Goal: Task Accomplishment & Management: Use online tool/utility

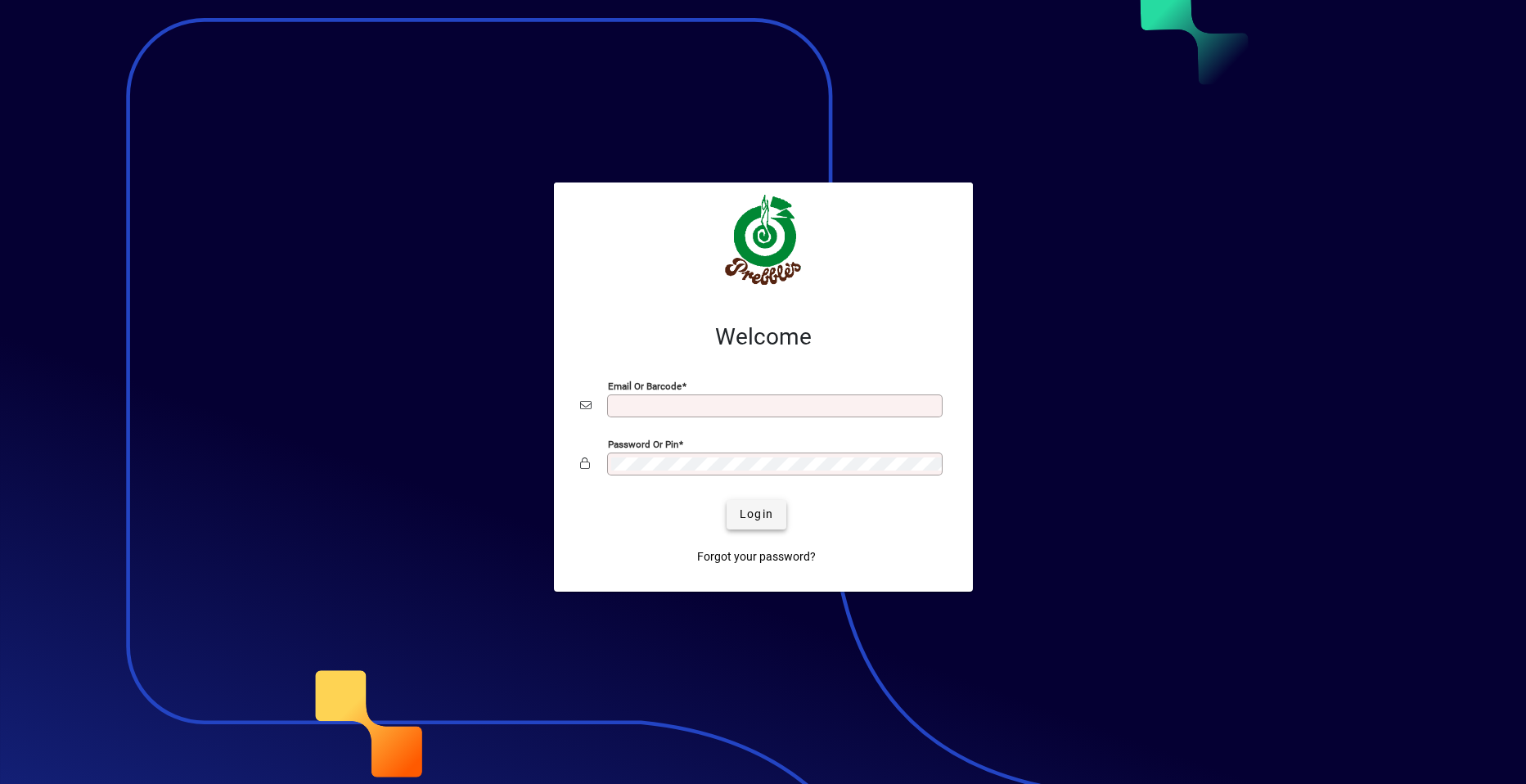
type input "**********"
click at [750, 515] on span "Login" at bounding box center [757, 514] width 34 height 17
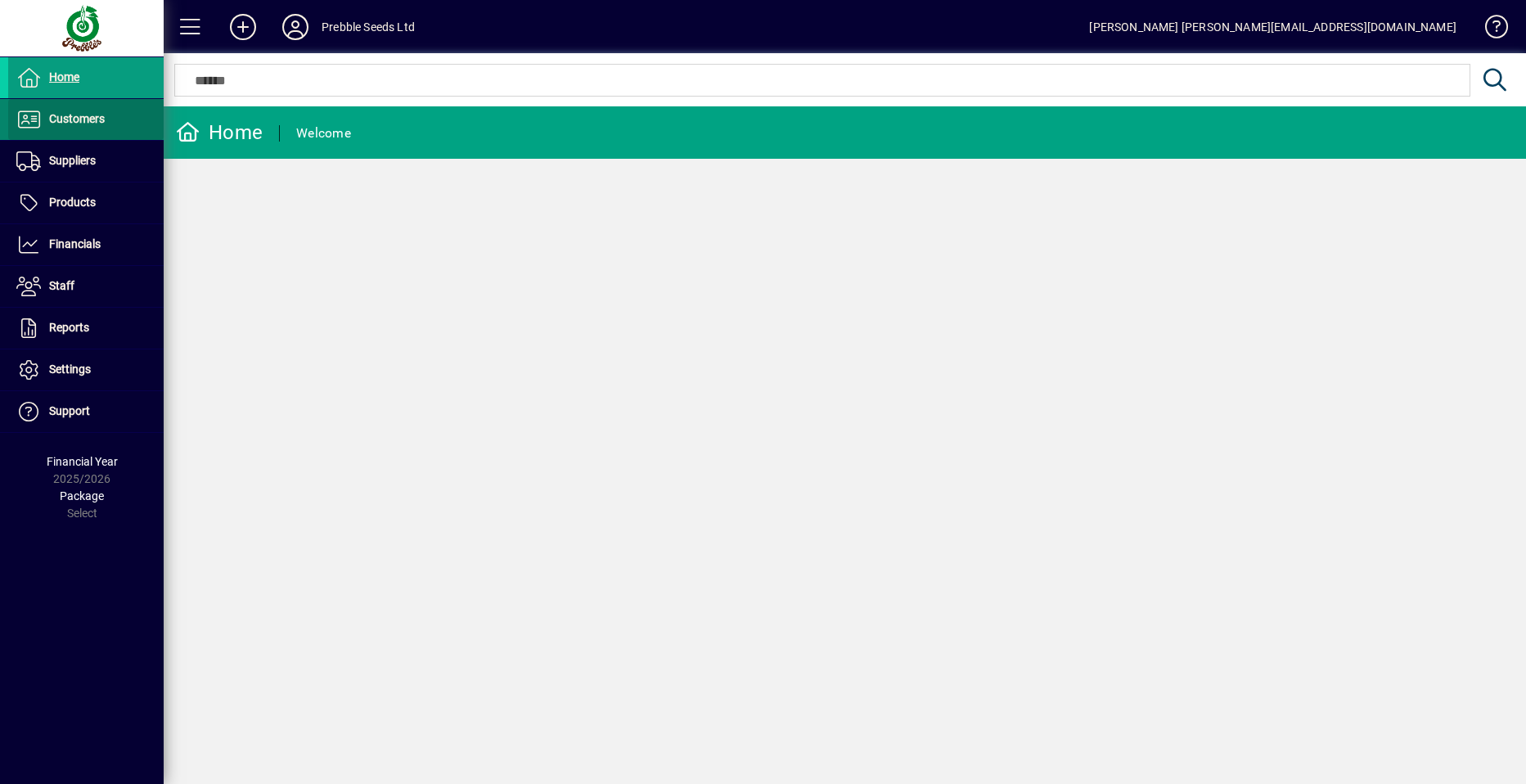
click at [90, 114] on span "Customers" at bounding box center [77, 119] width 56 height 13
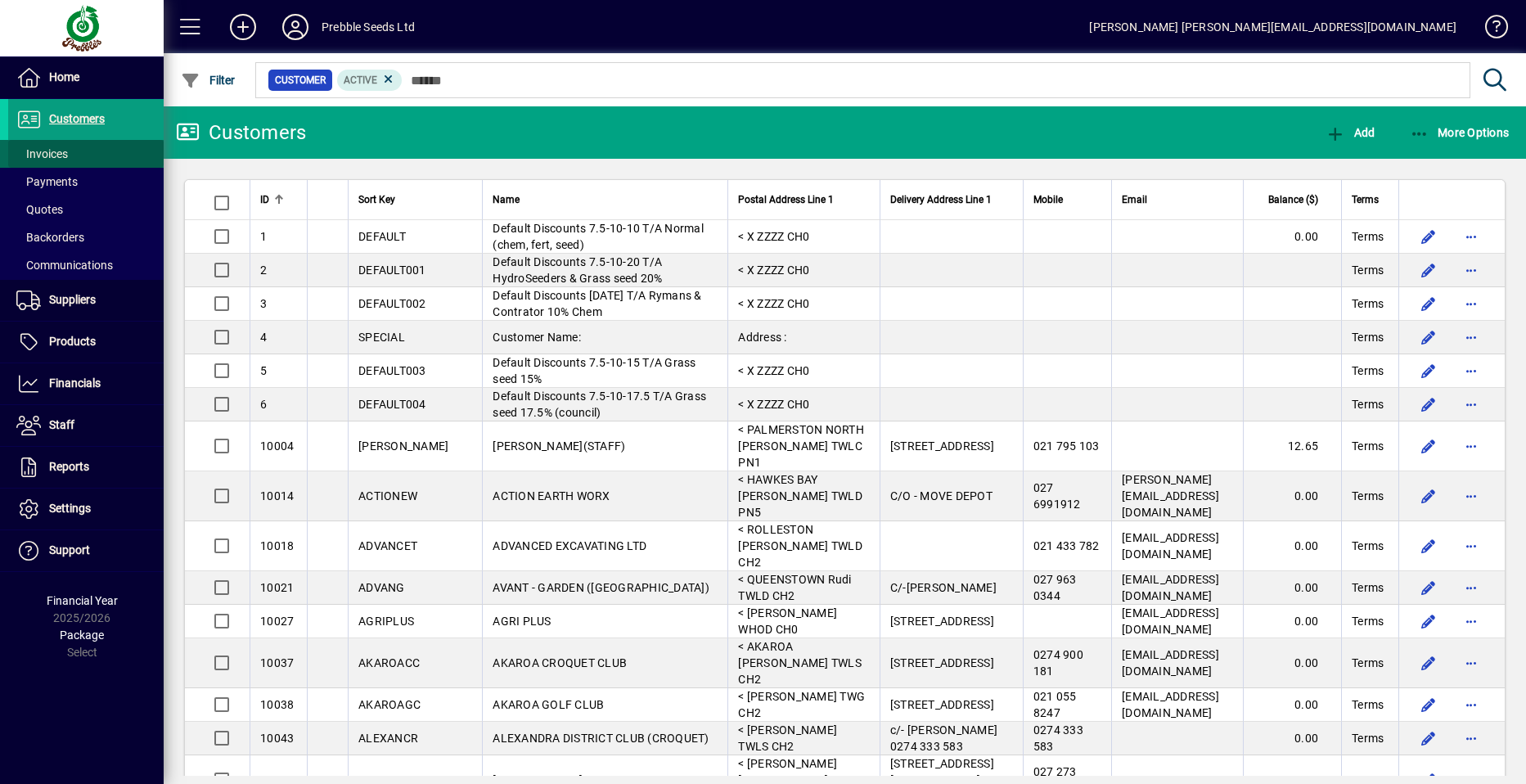
click at [74, 151] on span at bounding box center [86, 154] width 155 height 39
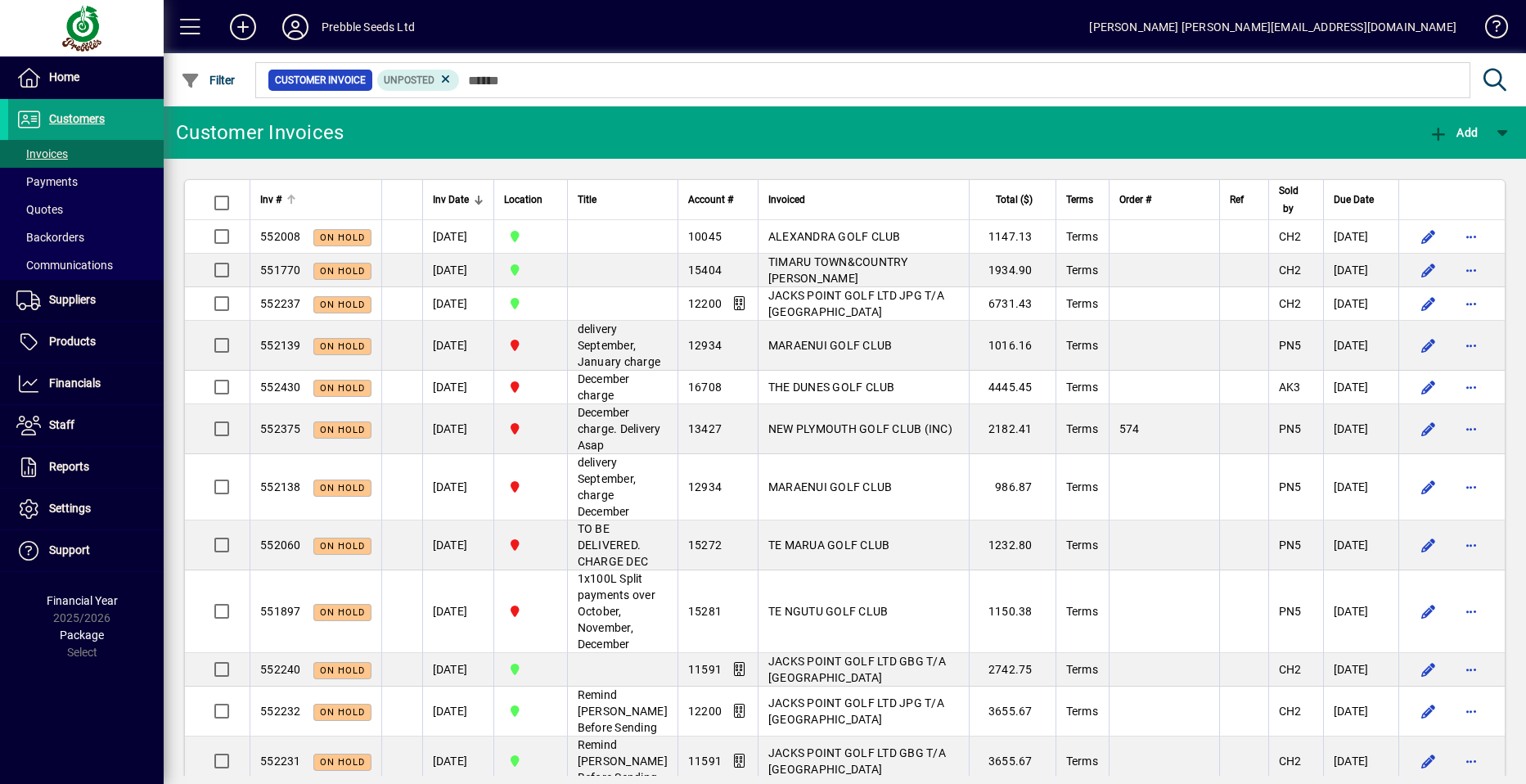
click at [276, 195] on span "Inv #" at bounding box center [270, 200] width 21 height 18
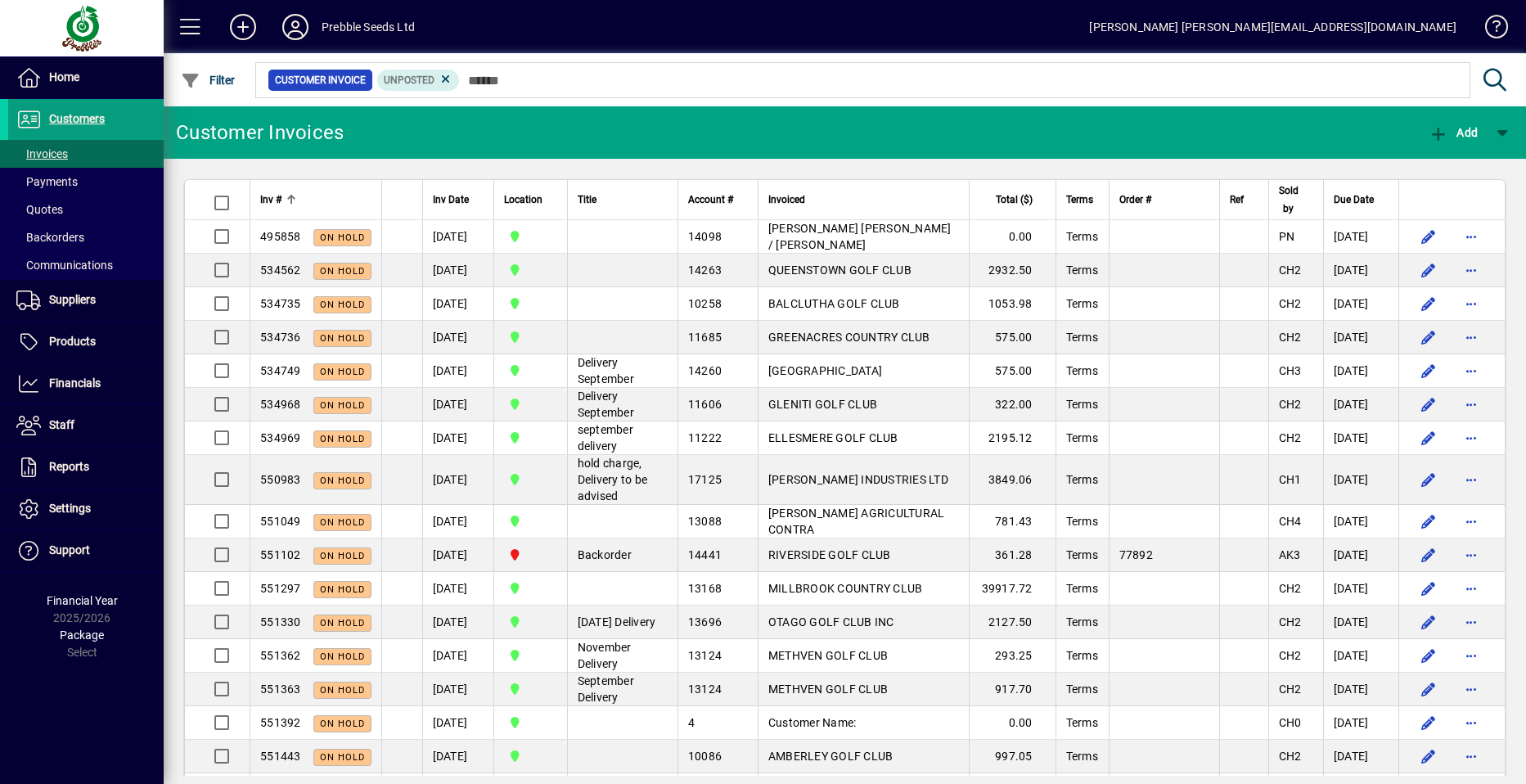
click at [279, 195] on span "Inv #" at bounding box center [270, 200] width 21 height 18
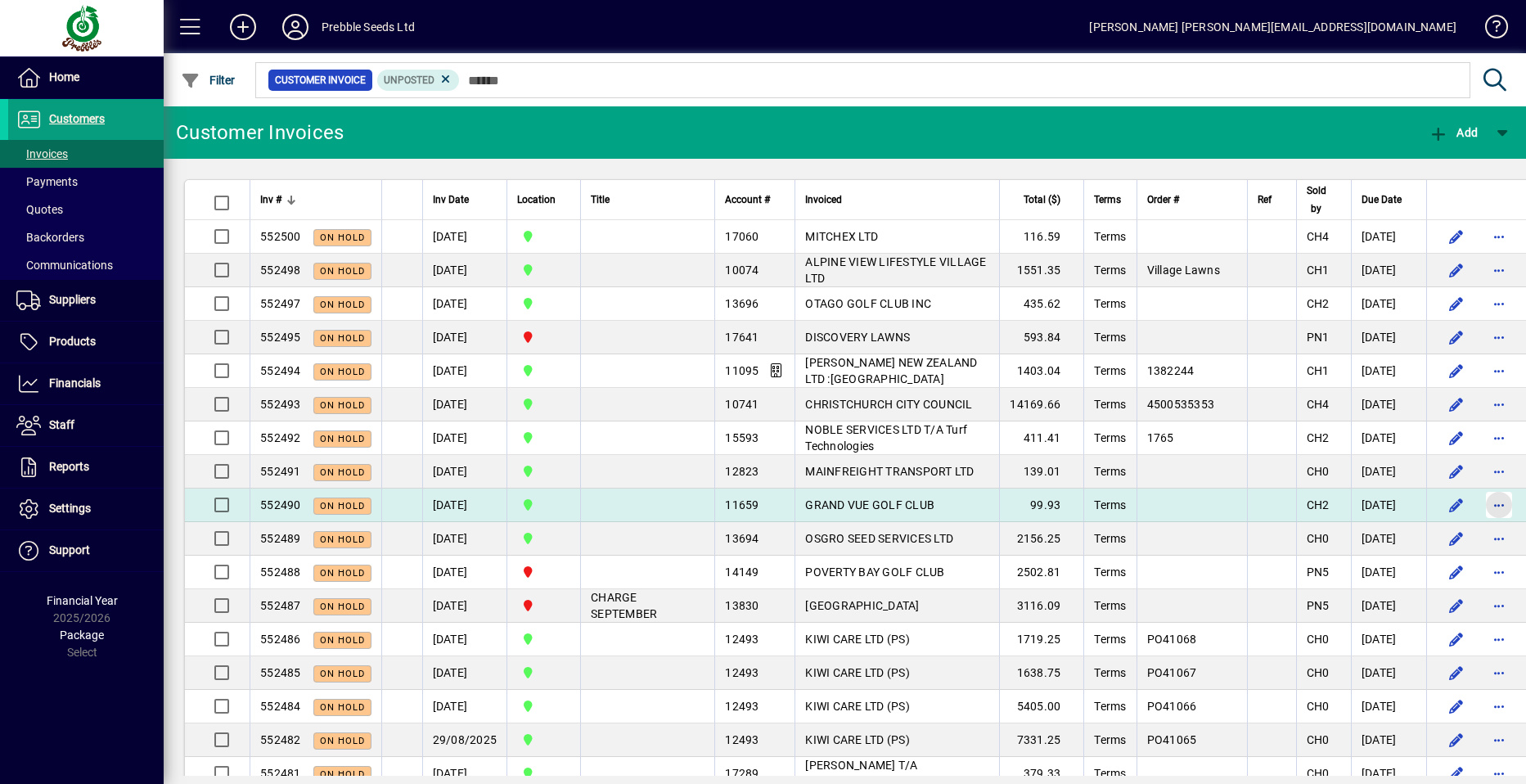
click at [1479, 503] on span "button" at bounding box center [1499, 504] width 39 height 39
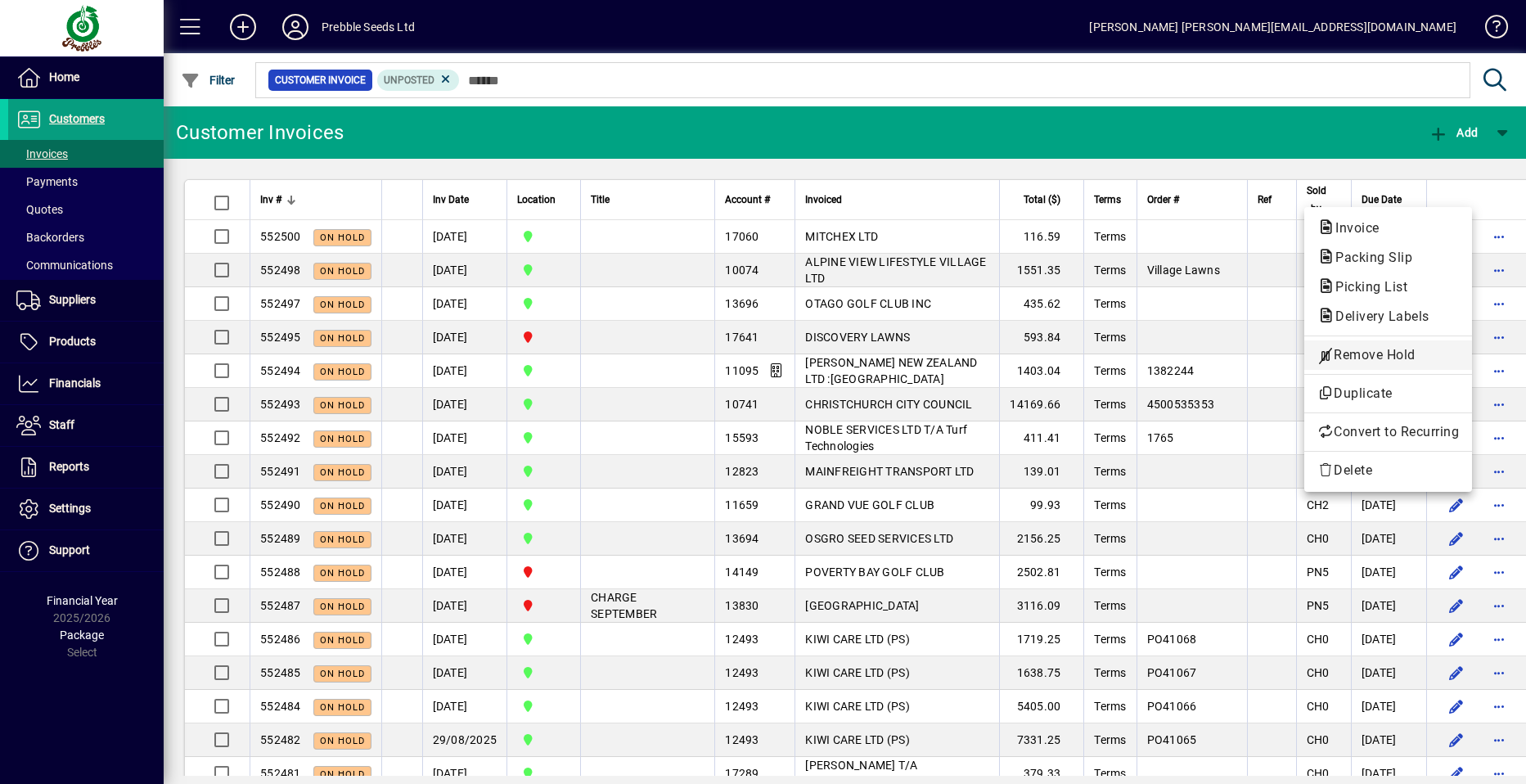
click at [1363, 355] on span "Remove Hold" at bounding box center [1388, 355] width 142 height 19
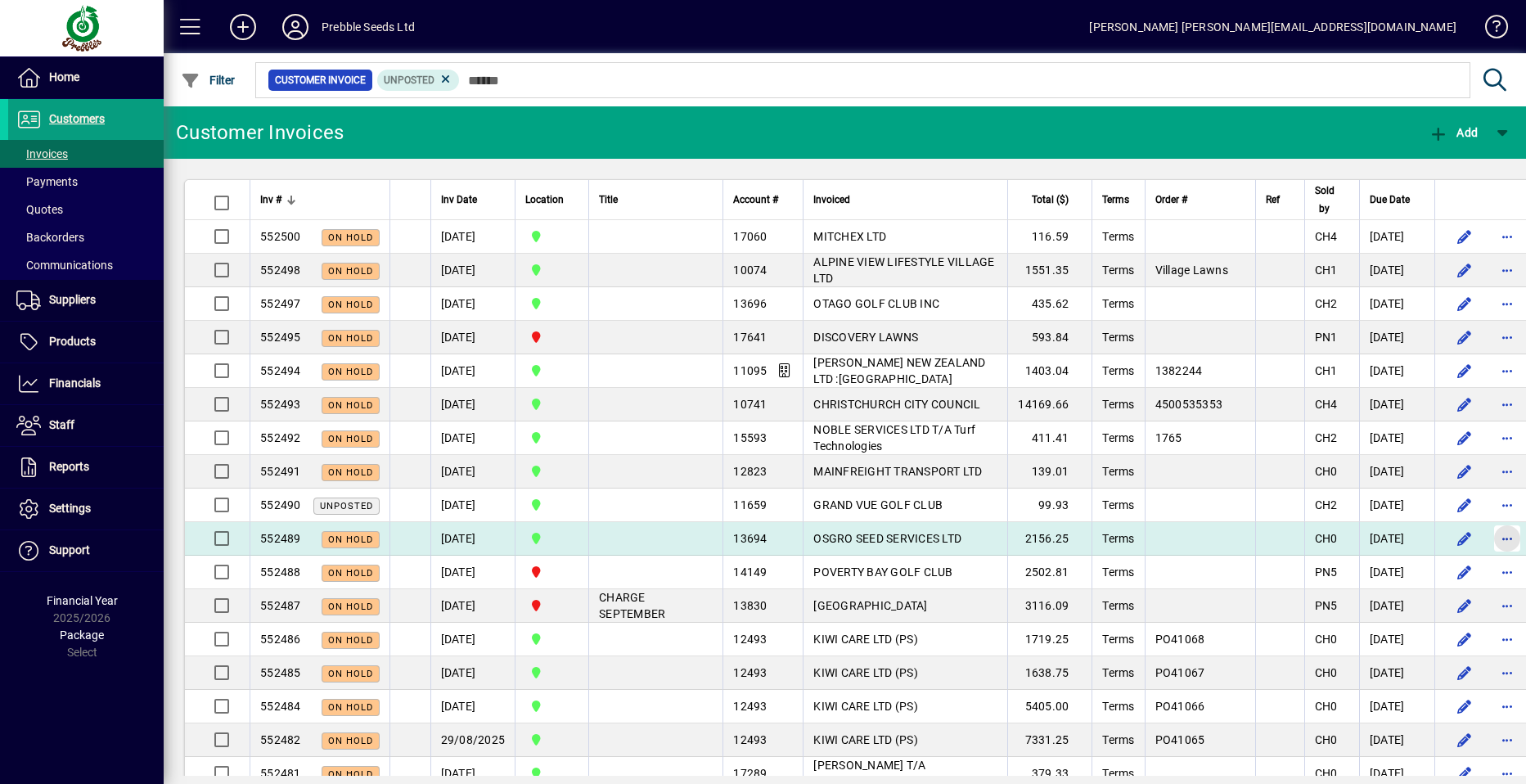
click at [1488, 541] on span "button" at bounding box center [1507, 538] width 39 height 39
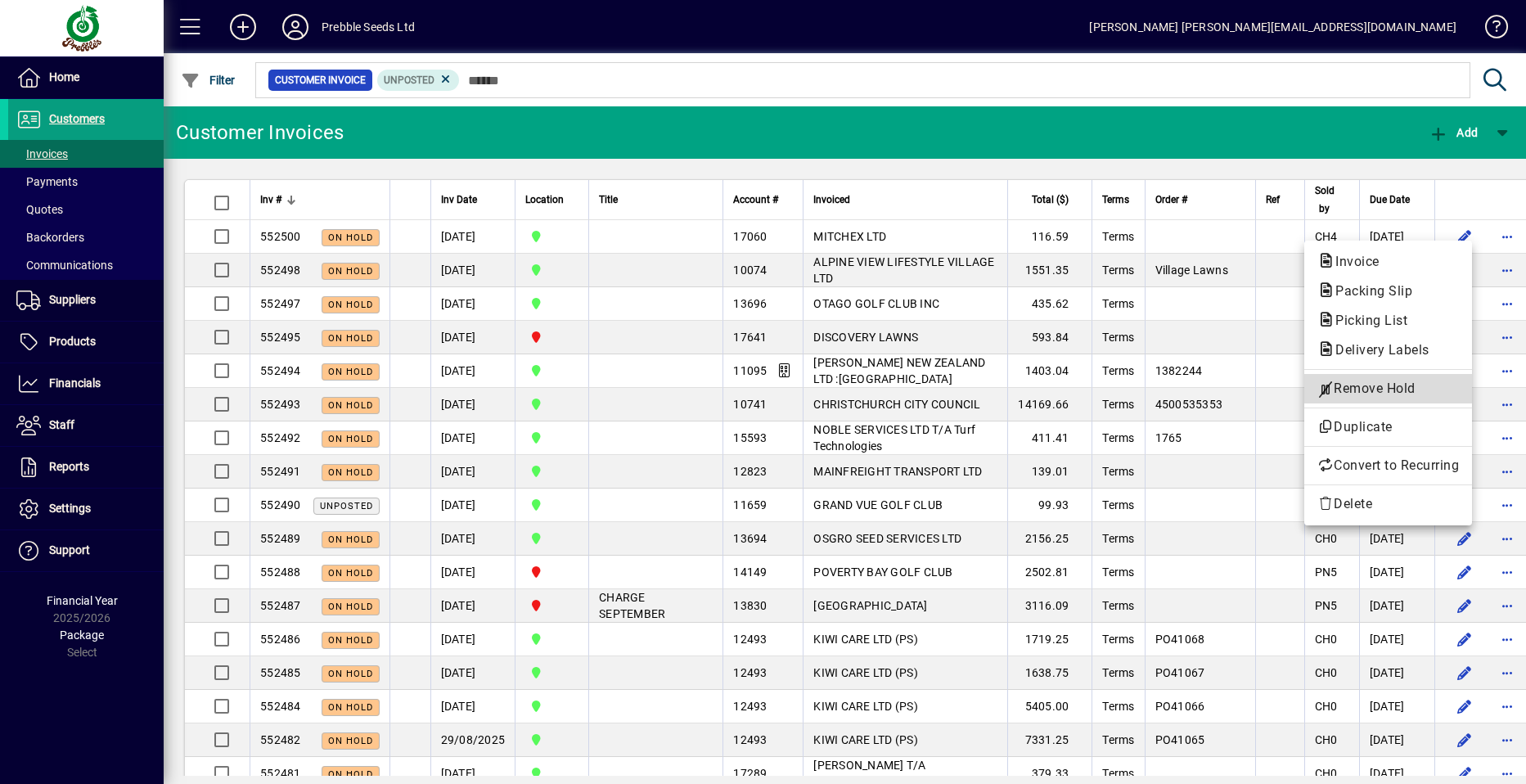
click at [1353, 393] on span "Remove Hold" at bounding box center [1388, 388] width 142 height 19
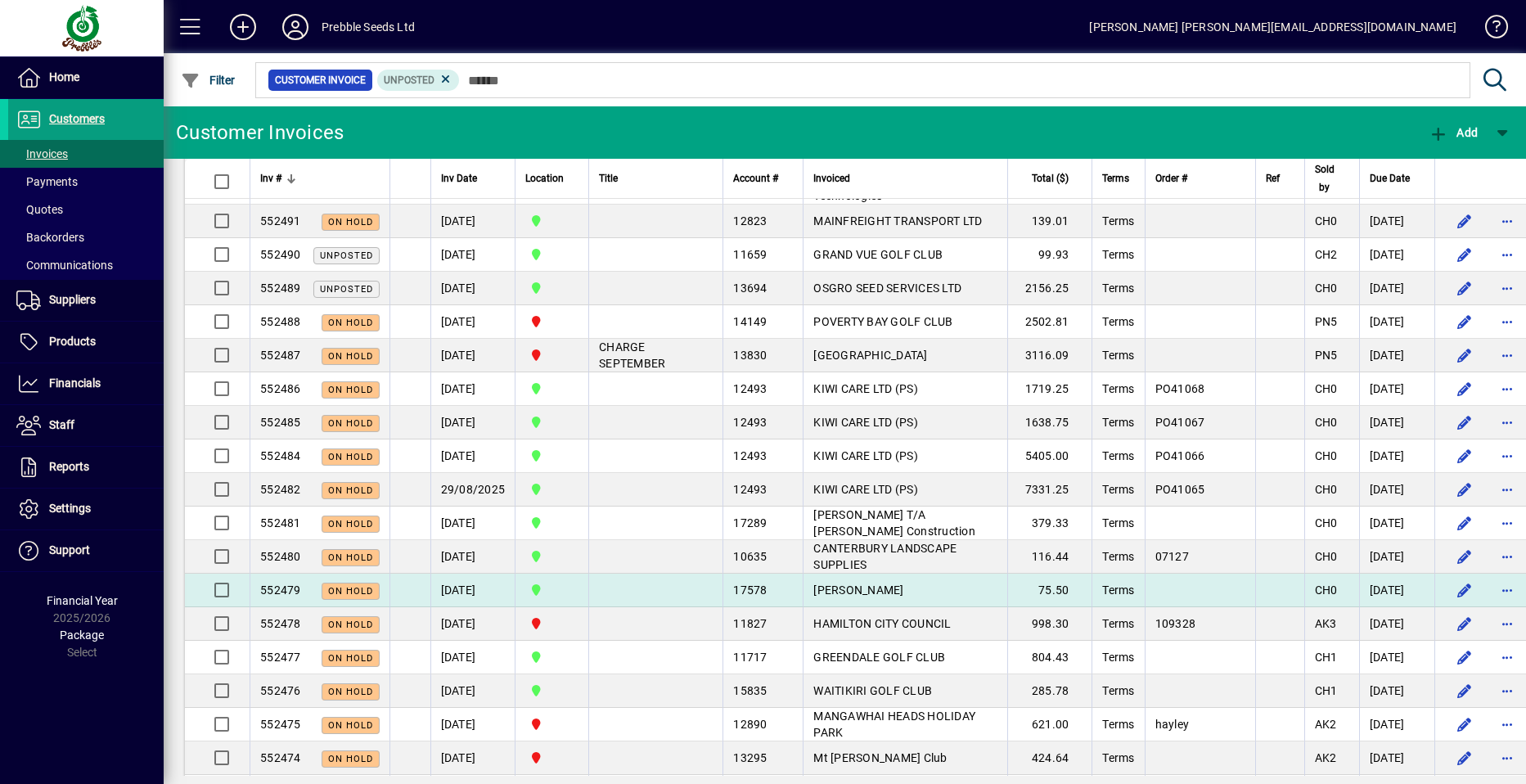
scroll to position [327, 0]
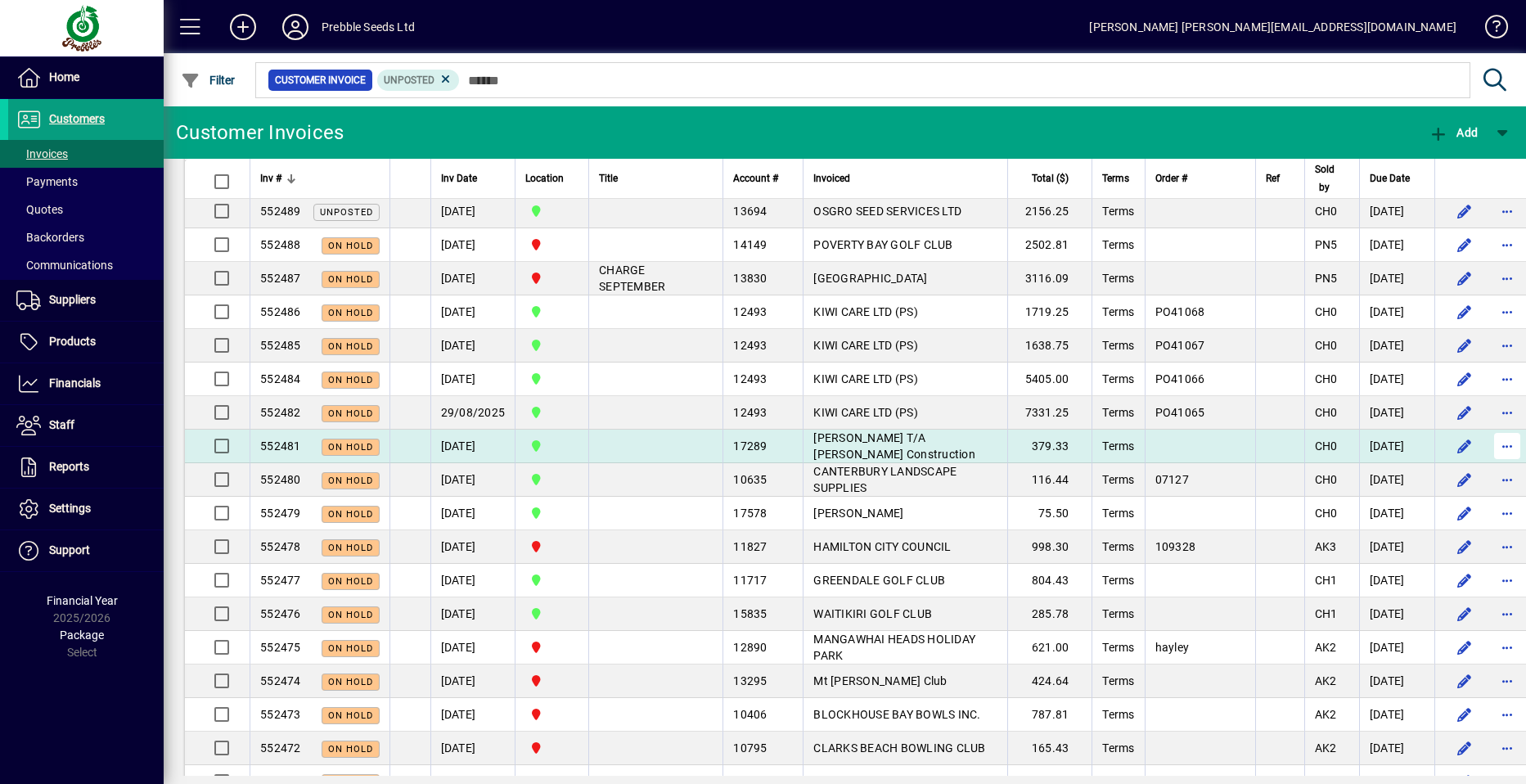
click at [1488, 443] on span "button" at bounding box center [1507, 446] width 39 height 39
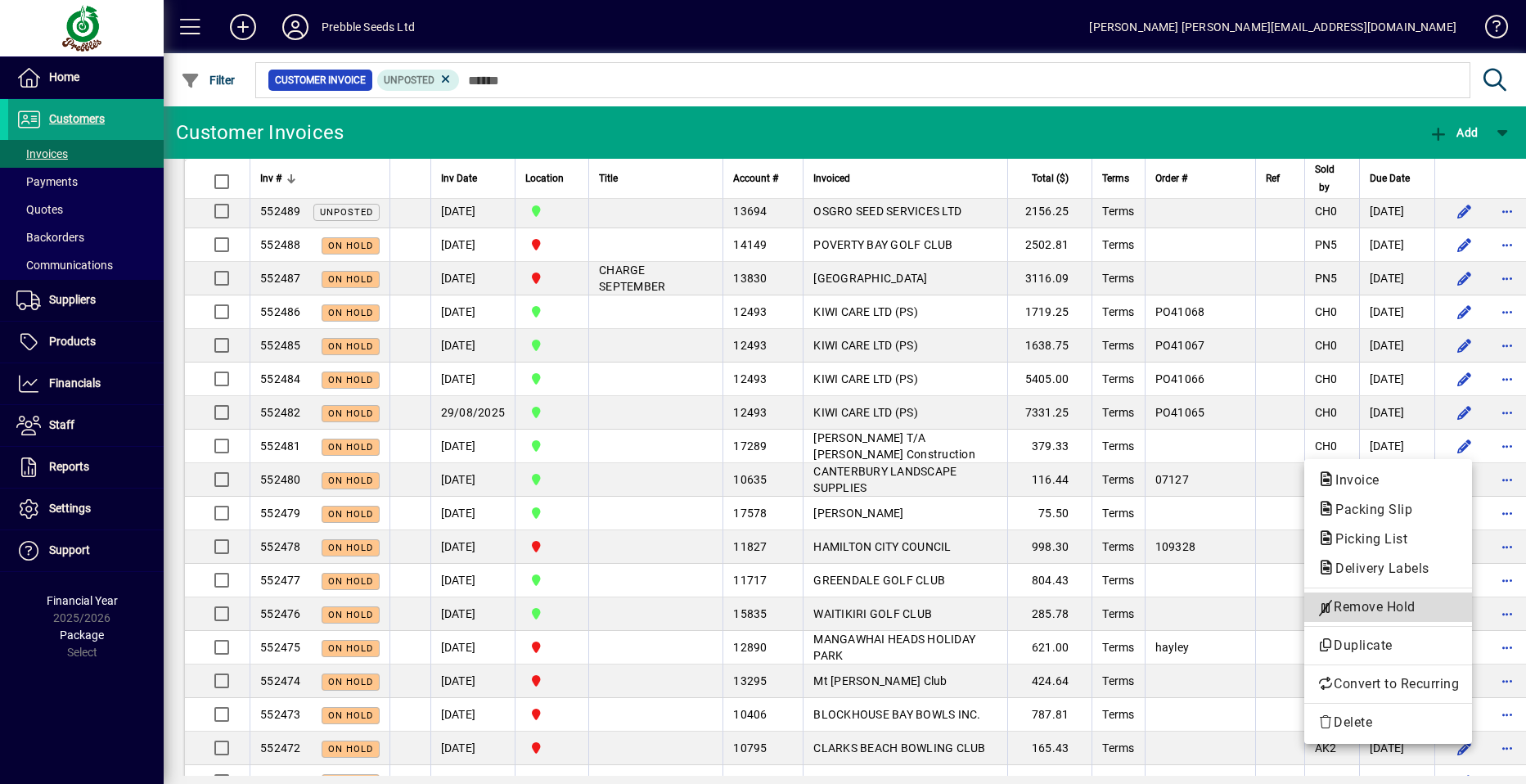
click at [1387, 606] on span "Remove Hold" at bounding box center [1388, 607] width 142 height 19
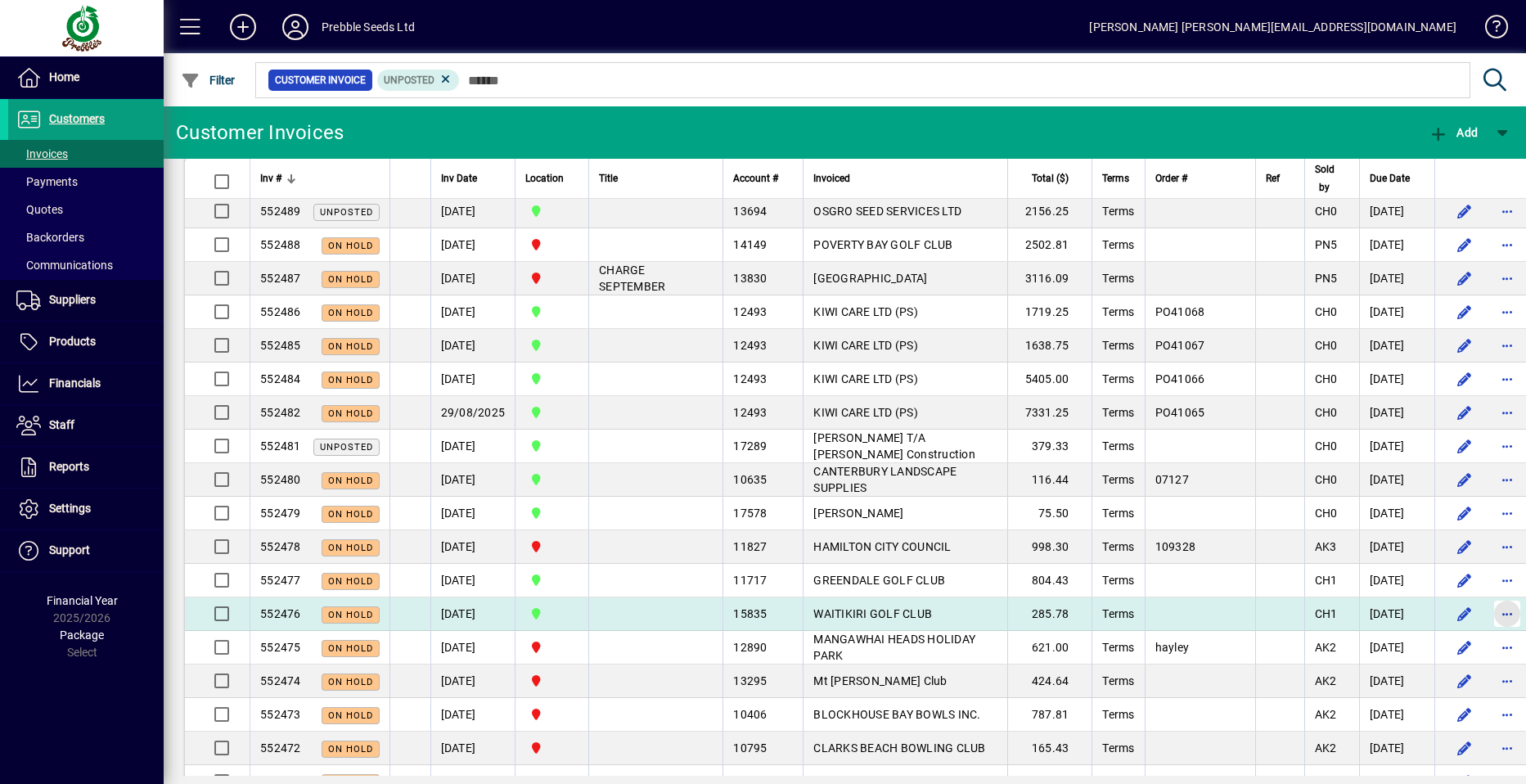
click at [1488, 613] on span "button" at bounding box center [1507, 613] width 39 height 39
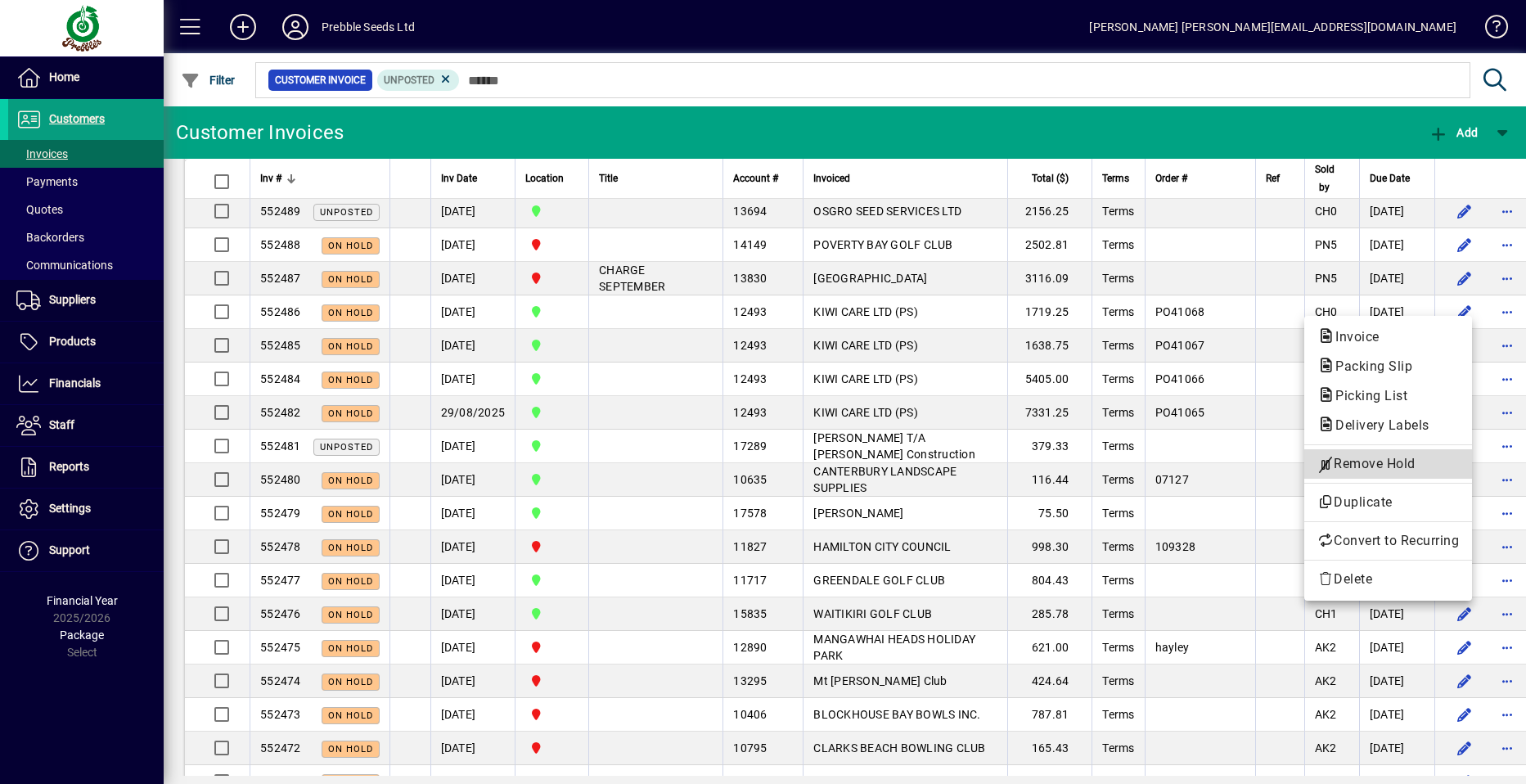
click at [1377, 466] on span "Remove Hold" at bounding box center [1388, 463] width 142 height 19
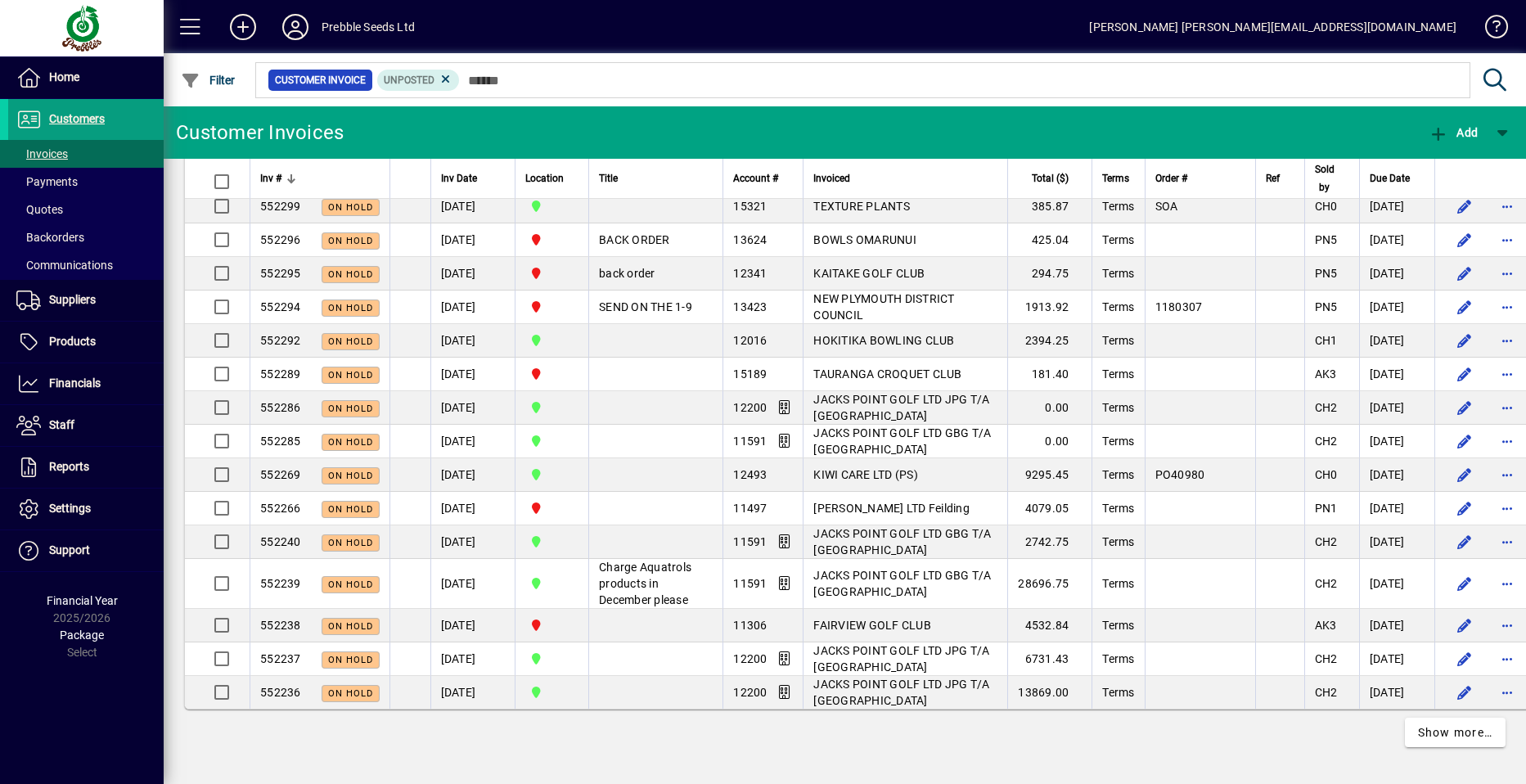
scroll to position [3258, 0]
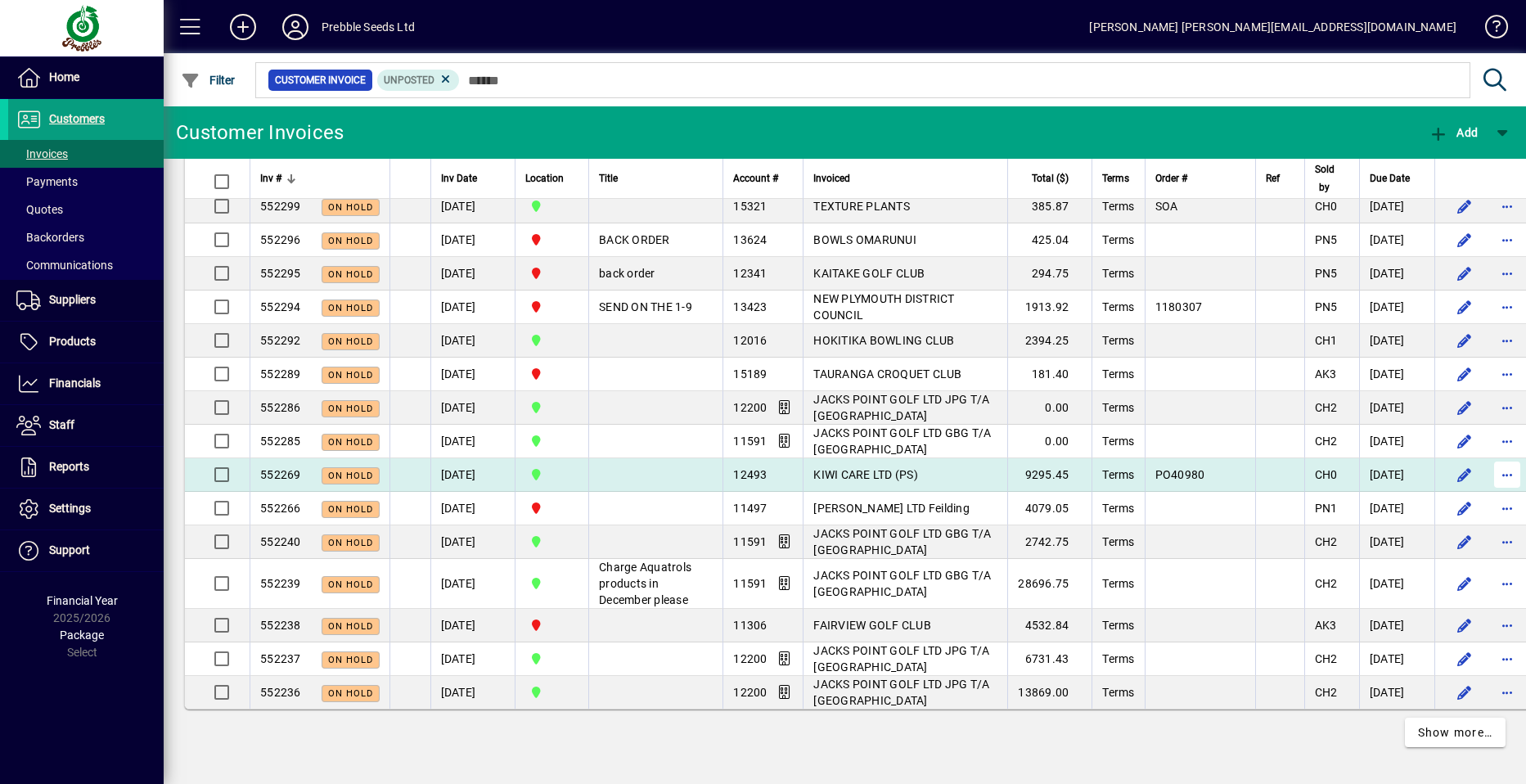
click at [1488, 455] on span "button" at bounding box center [1507, 474] width 39 height 39
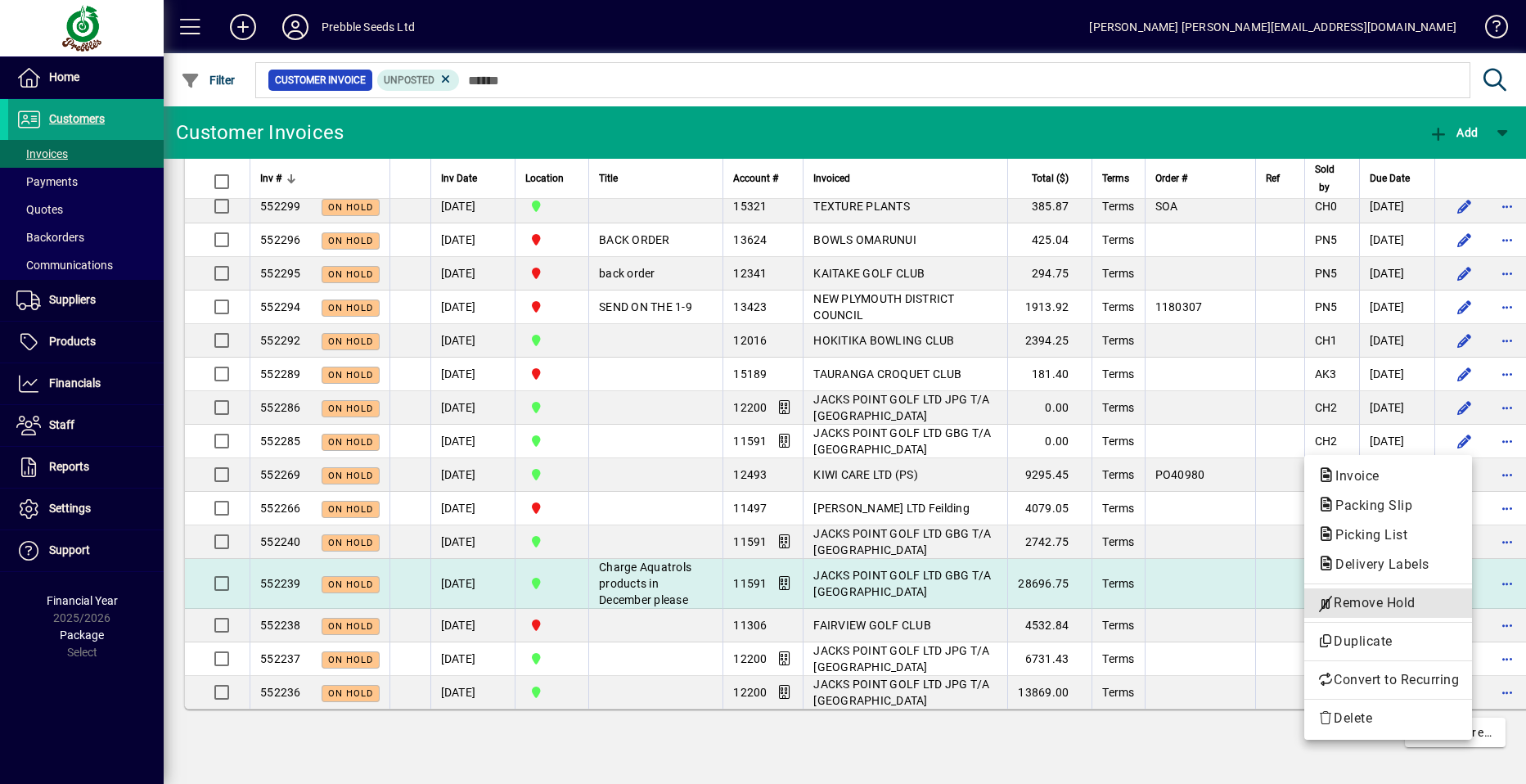
click at [1388, 605] on span "Remove Hold" at bounding box center [1388, 602] width 142 height 19
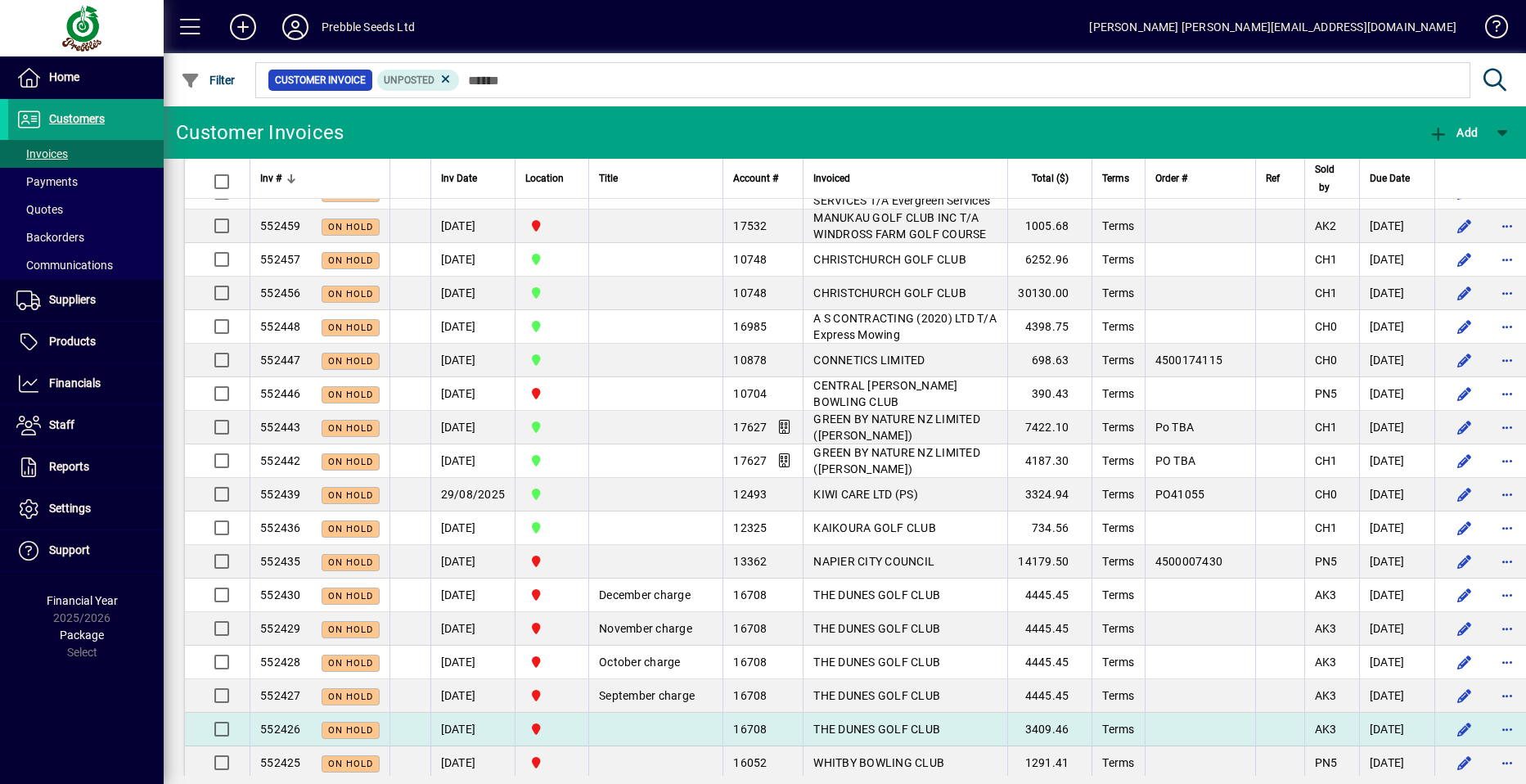
scroll to position [1049, 0]
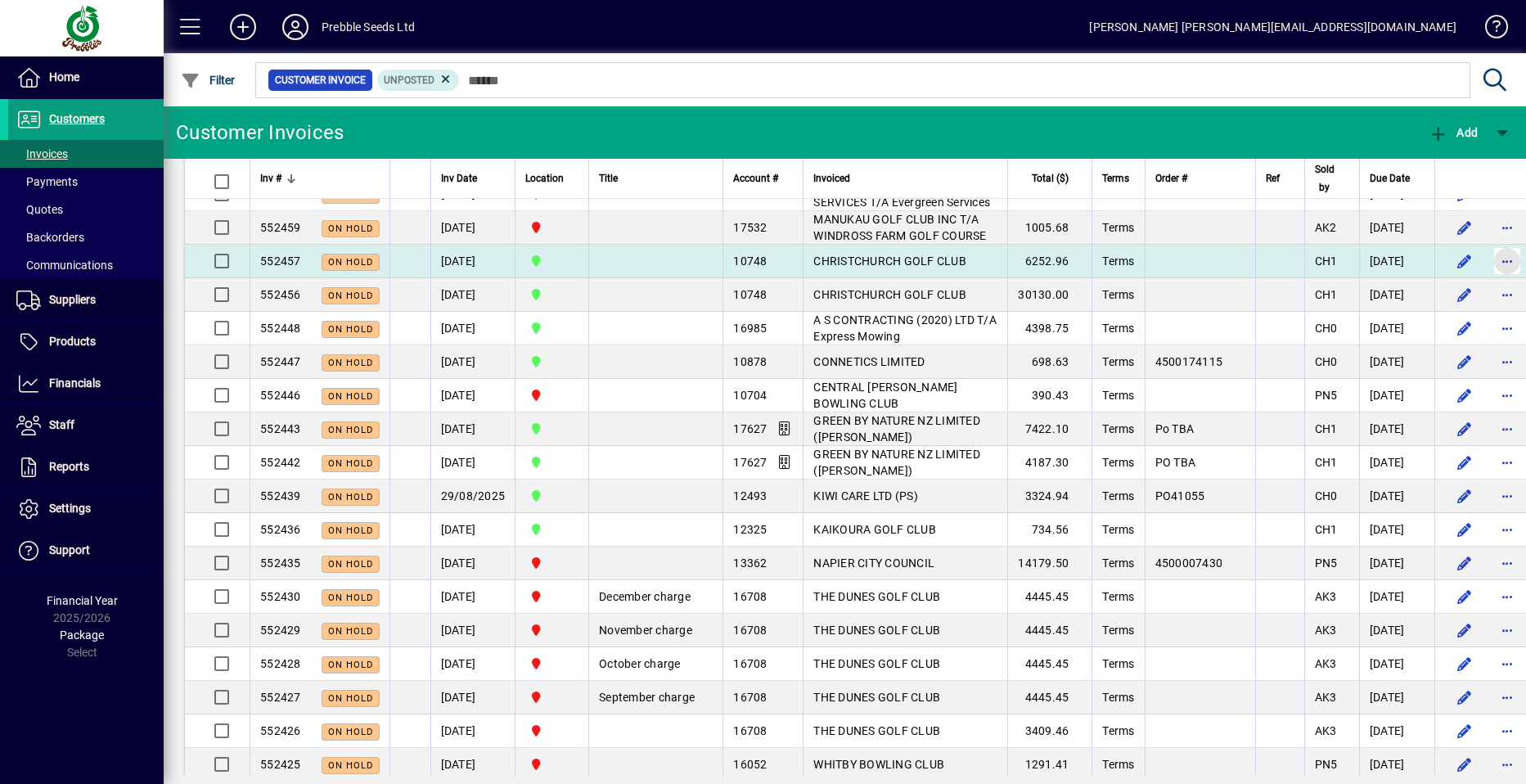
click at [1488, 260] on span "button" at bounding box center [1507, 260] width 39 height 39
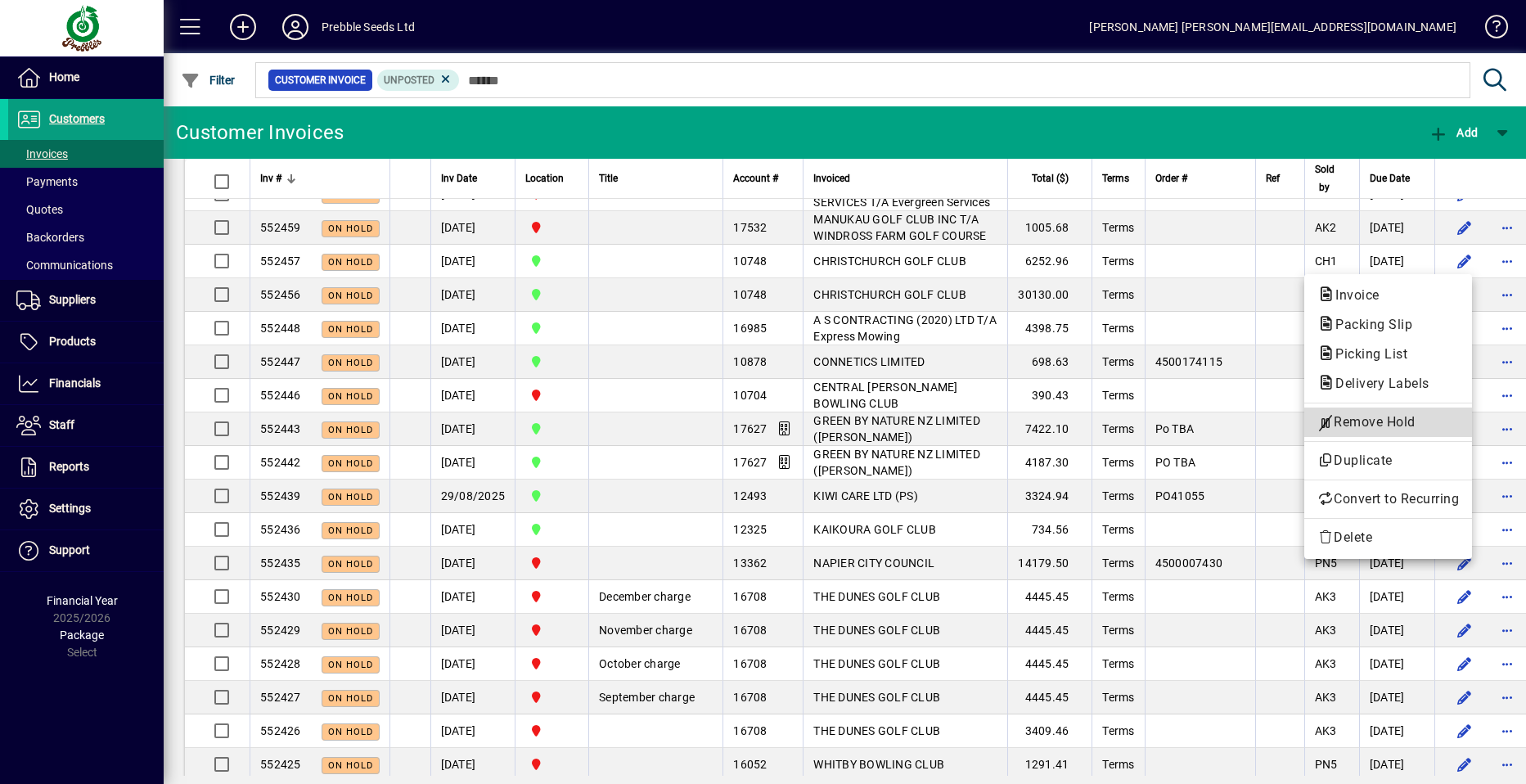
click at [1364, 420] on span "Remove Hold" at bounding box center [1388, 421] width 142 height 19
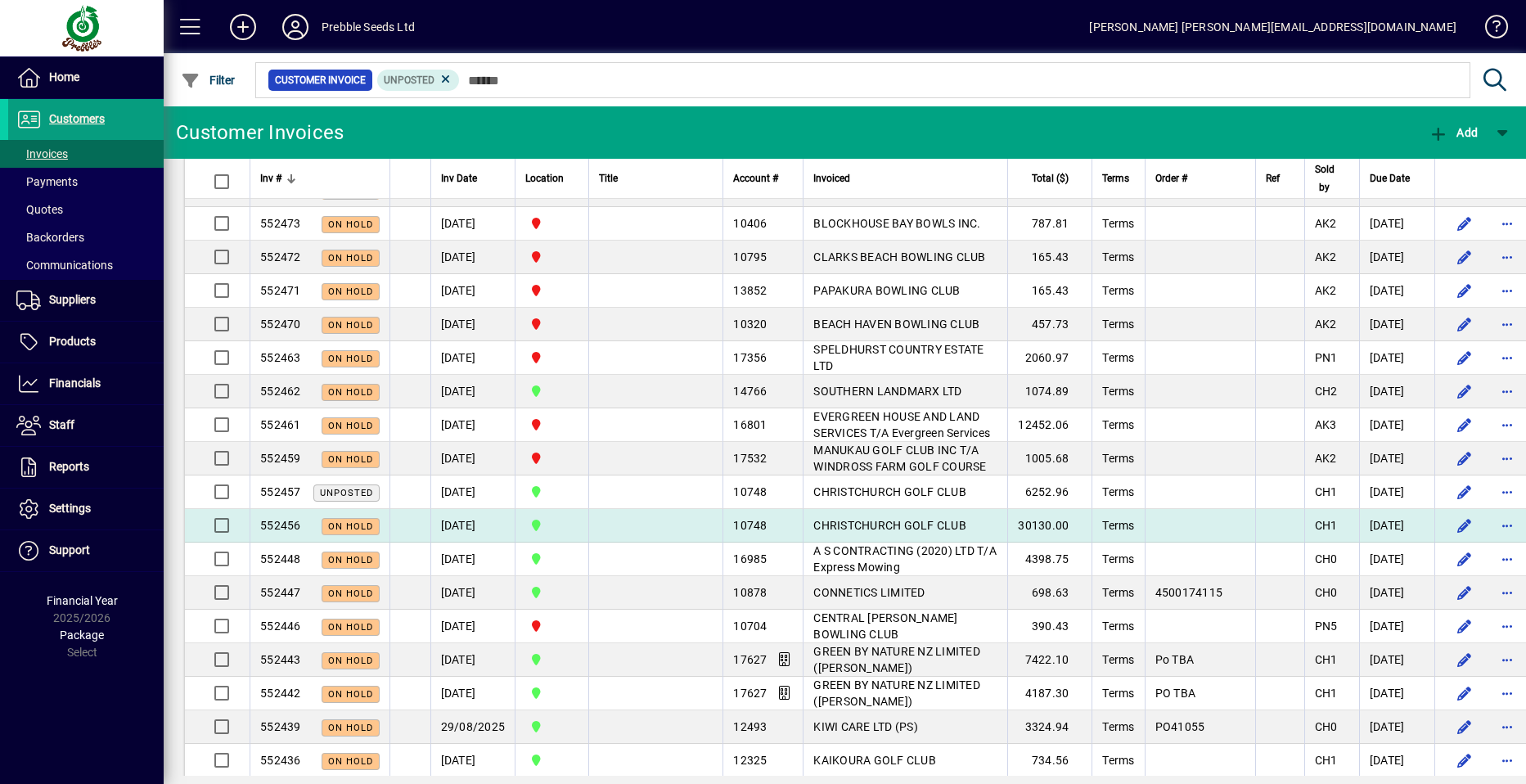
scroll to position [491, 0]
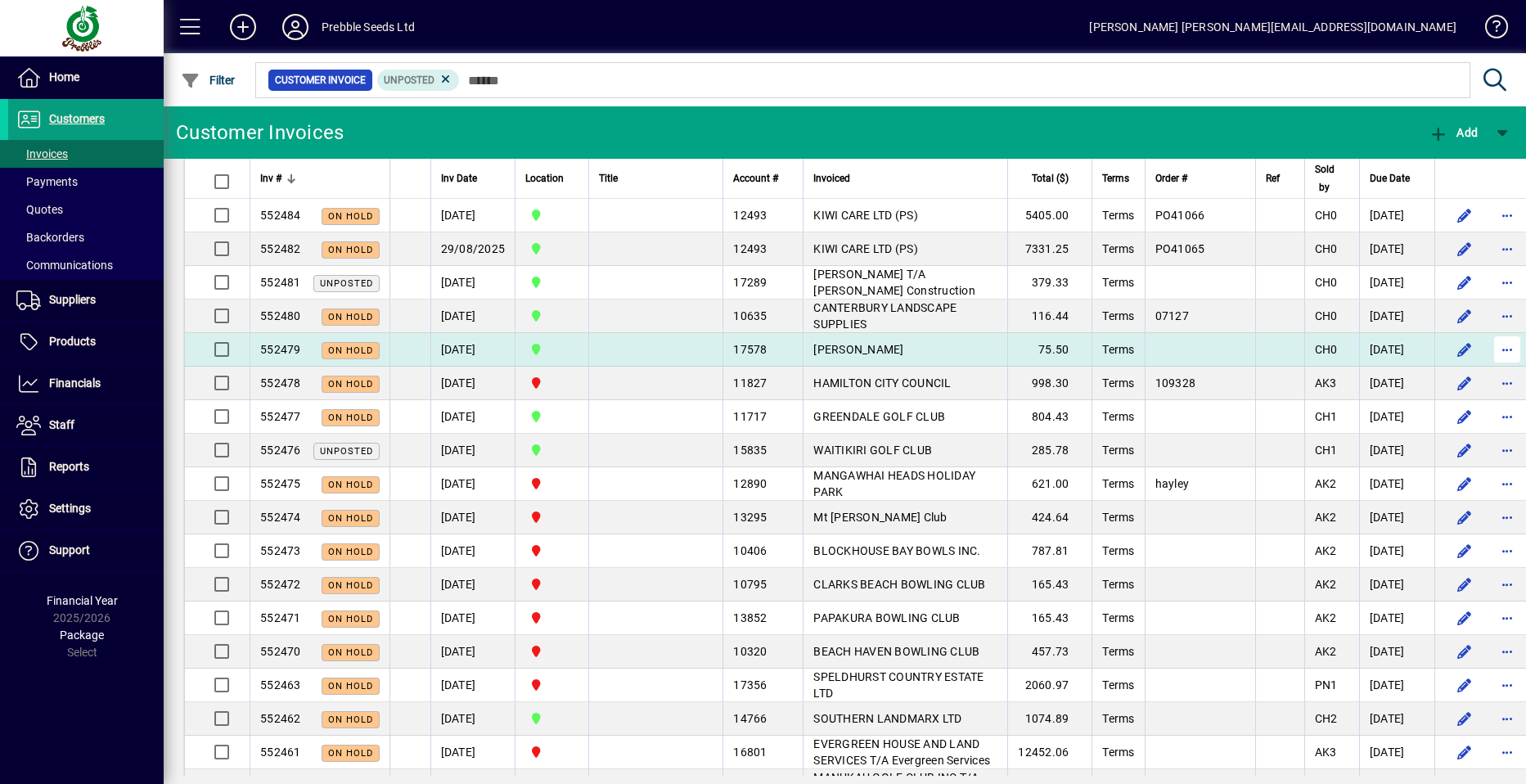
click at [1488, 348] on span "button" at bounding box center [1507, 349] width 39 height 39
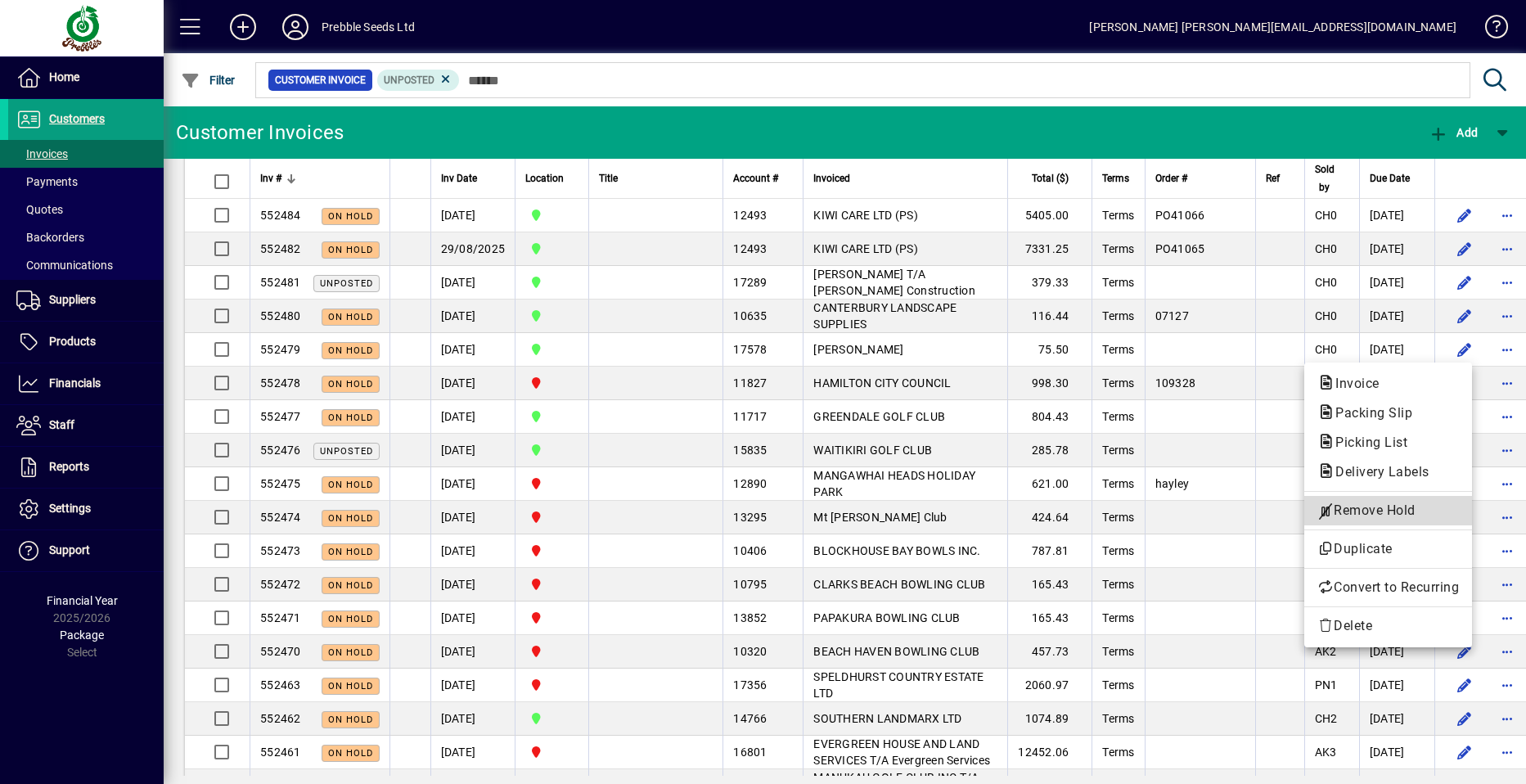
click at [1351, 511] on span "Remove Hold" at bounding box center [1388, 510] width 142 height 19
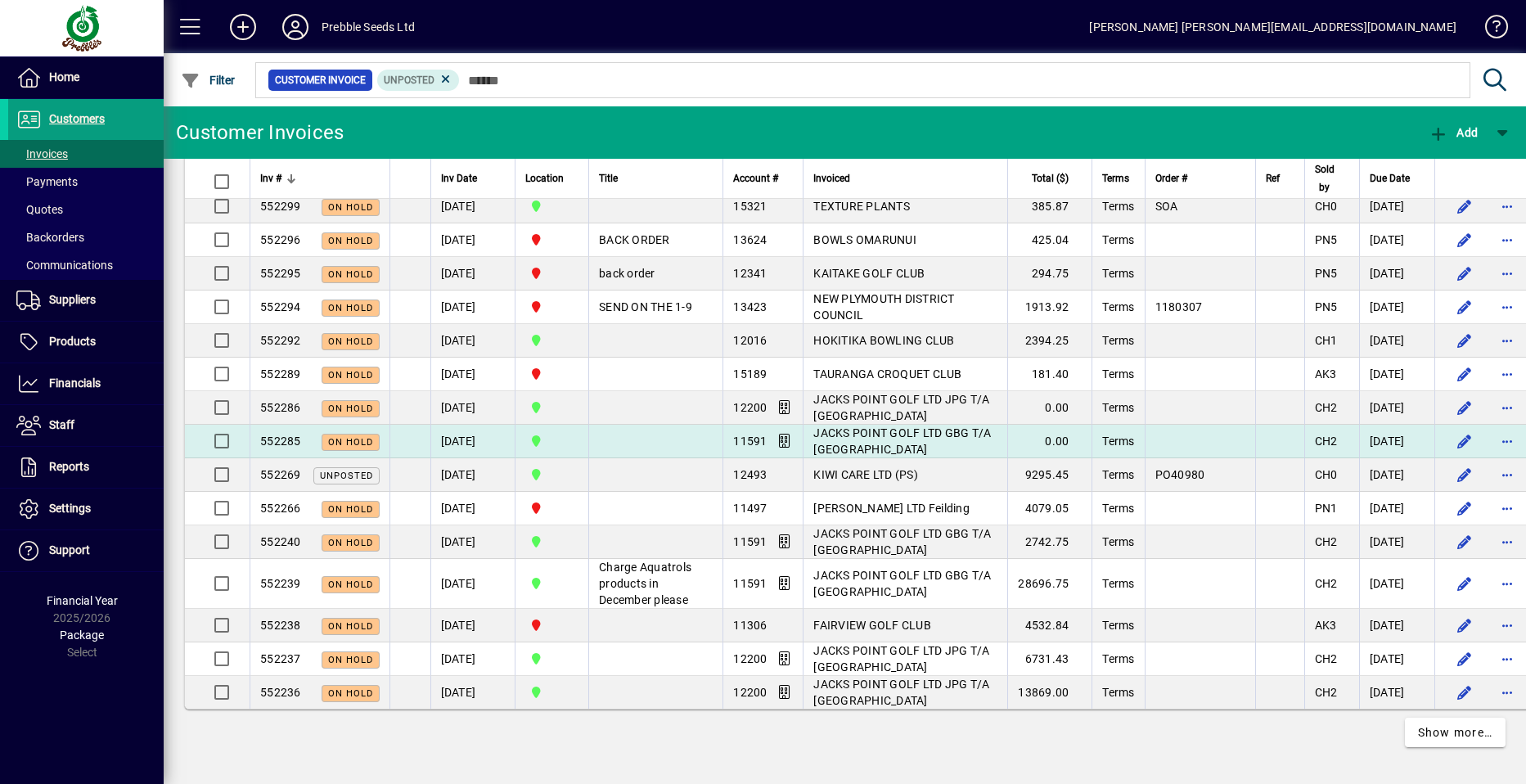
scroll to position [3258, 0]
